Goal: Information Seeking & Learning: Learn about a topic

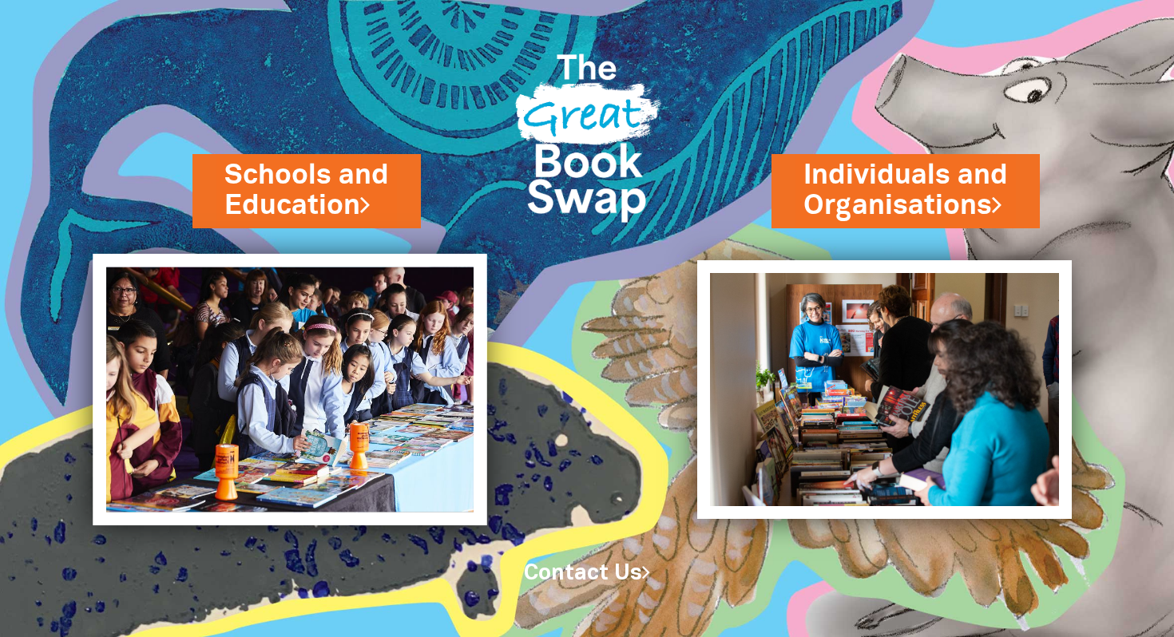
click at [403, 415] on img at bounding box center [290, 390] width 394 height 272
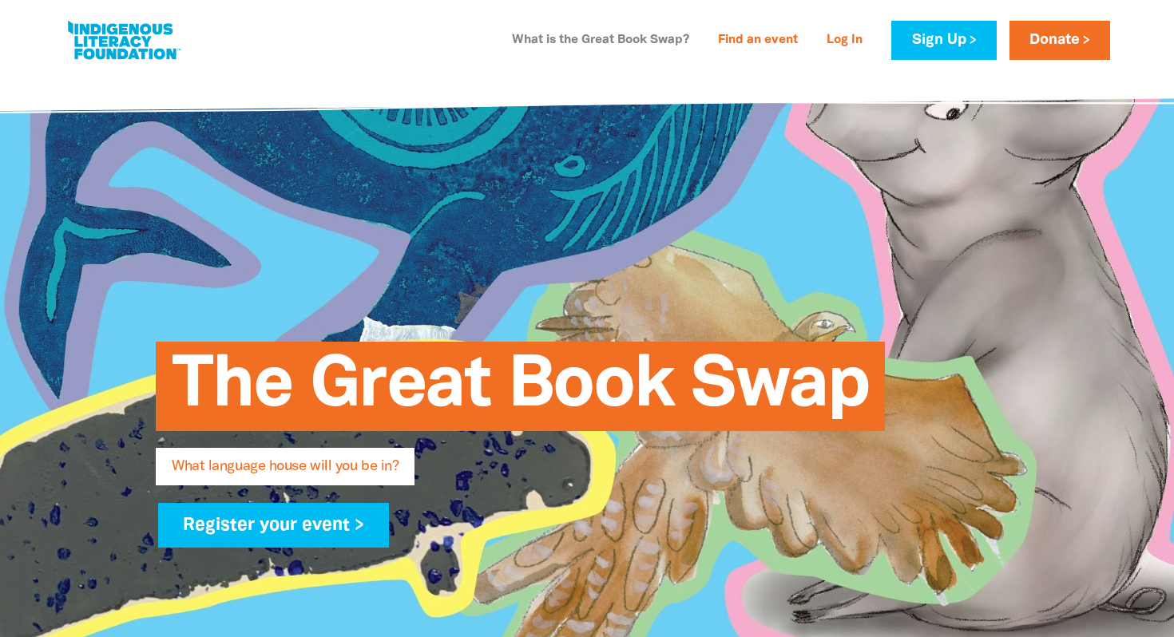
click at [618, 36] on link "What is the Great Book Swap?" at bounding box center [600, 41] width 197 height 26
